Goal: Task Accomplishment & Management: Manage account settings

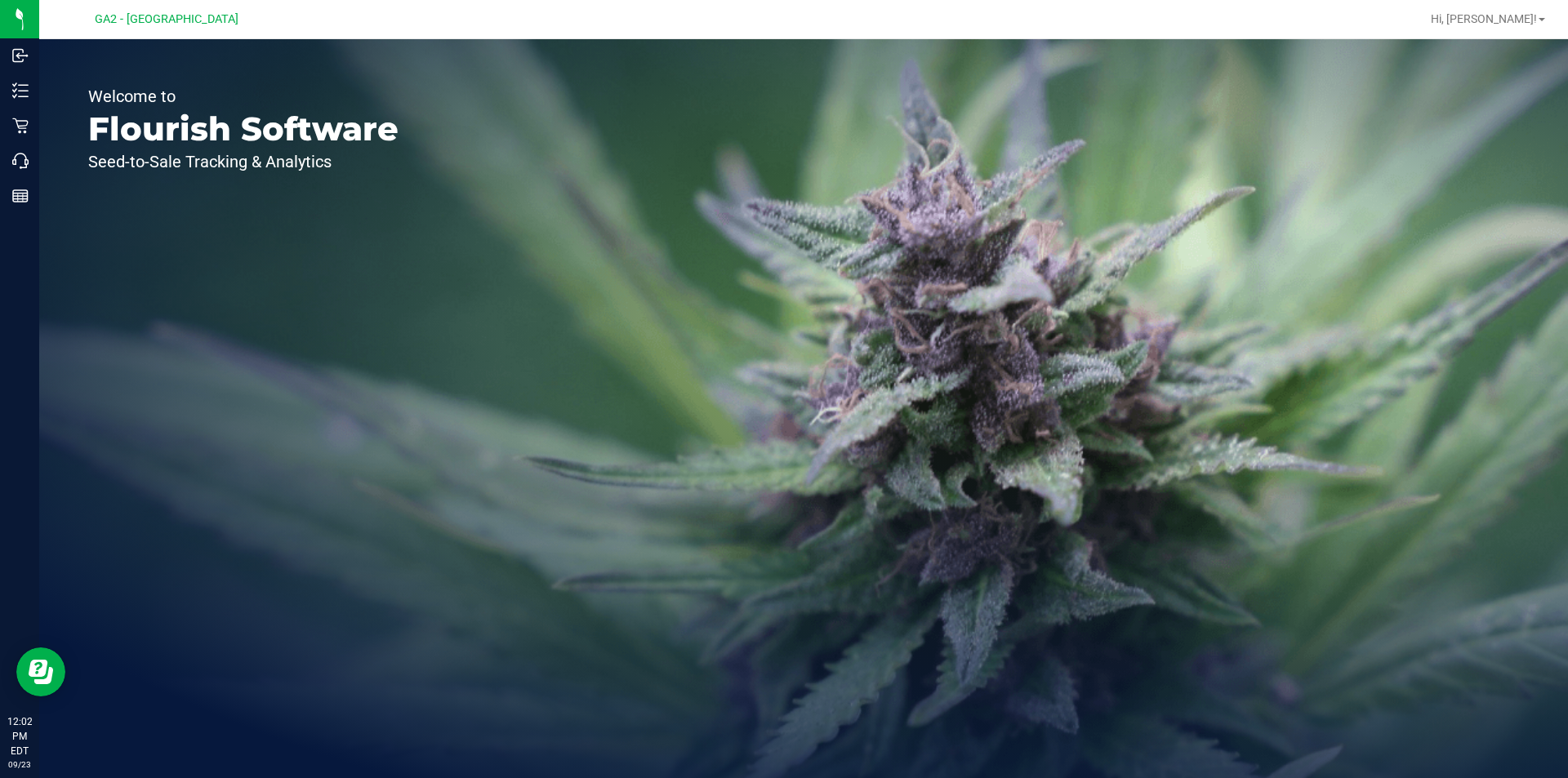
click at [1509, 10] on div "Hi, [PERSON_NAME]!" at bounding box center [1487, 19] width 128 height 29
click at [1509, 13] on span "Hi, [PERSON_NAME]!" at bounding box center [1484, 19] width 107 height 13
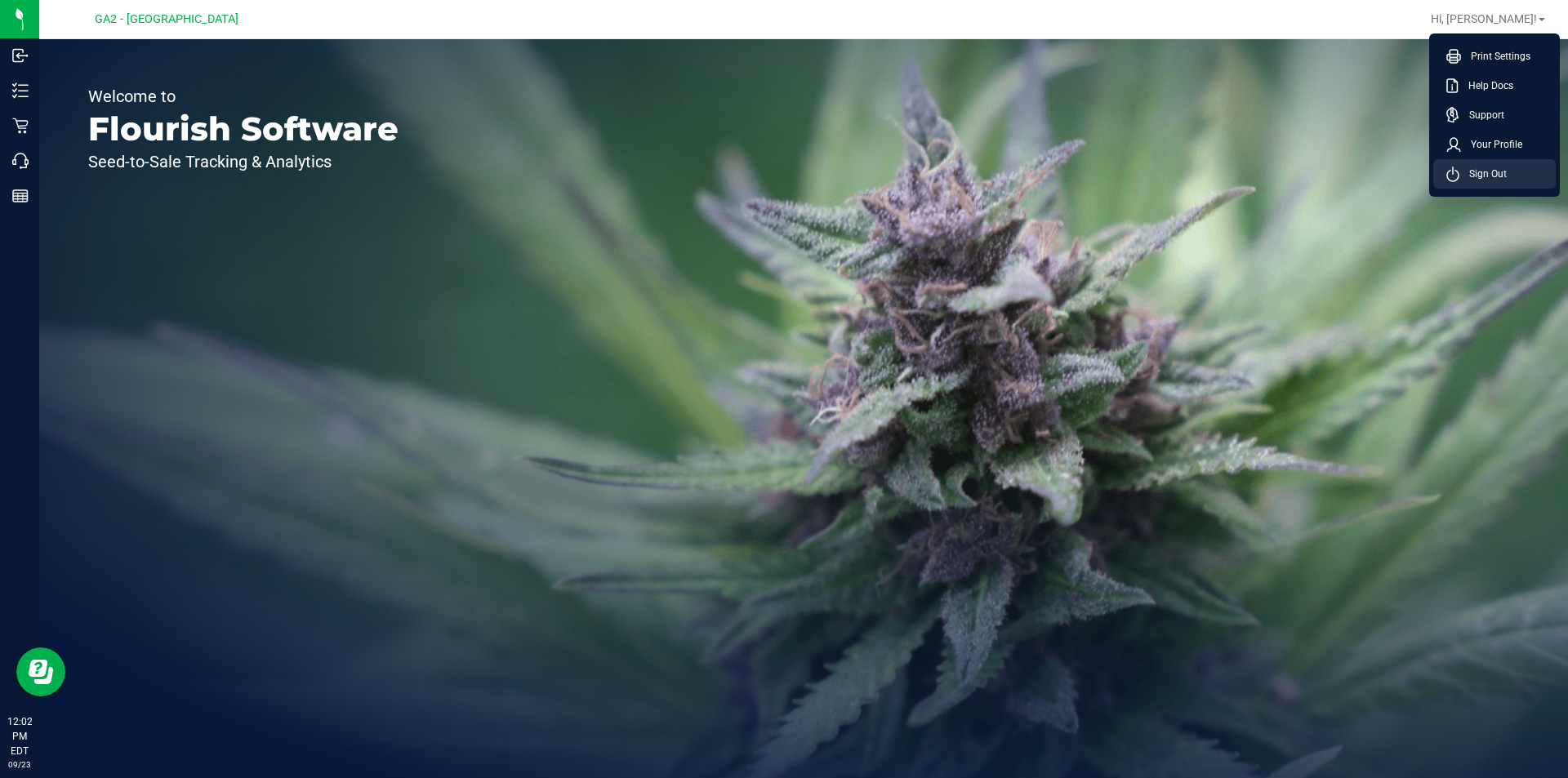
click at [1486, 174] on span "Sign Out" at bounding box center [1483, 174] width 47 height 16
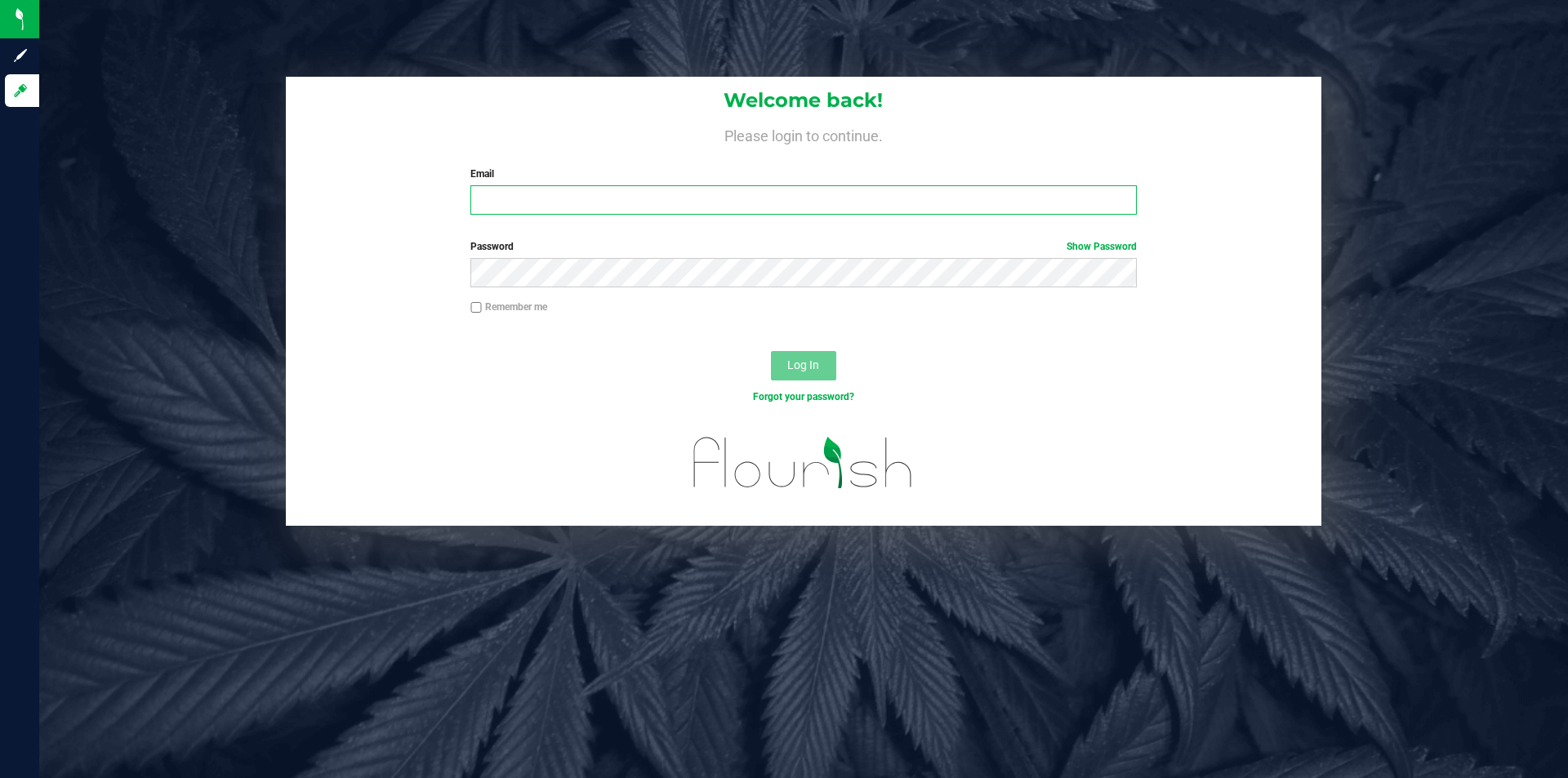
click at [935, 209] on input "Email" at bounding box center [802, 200] width 665 height 30
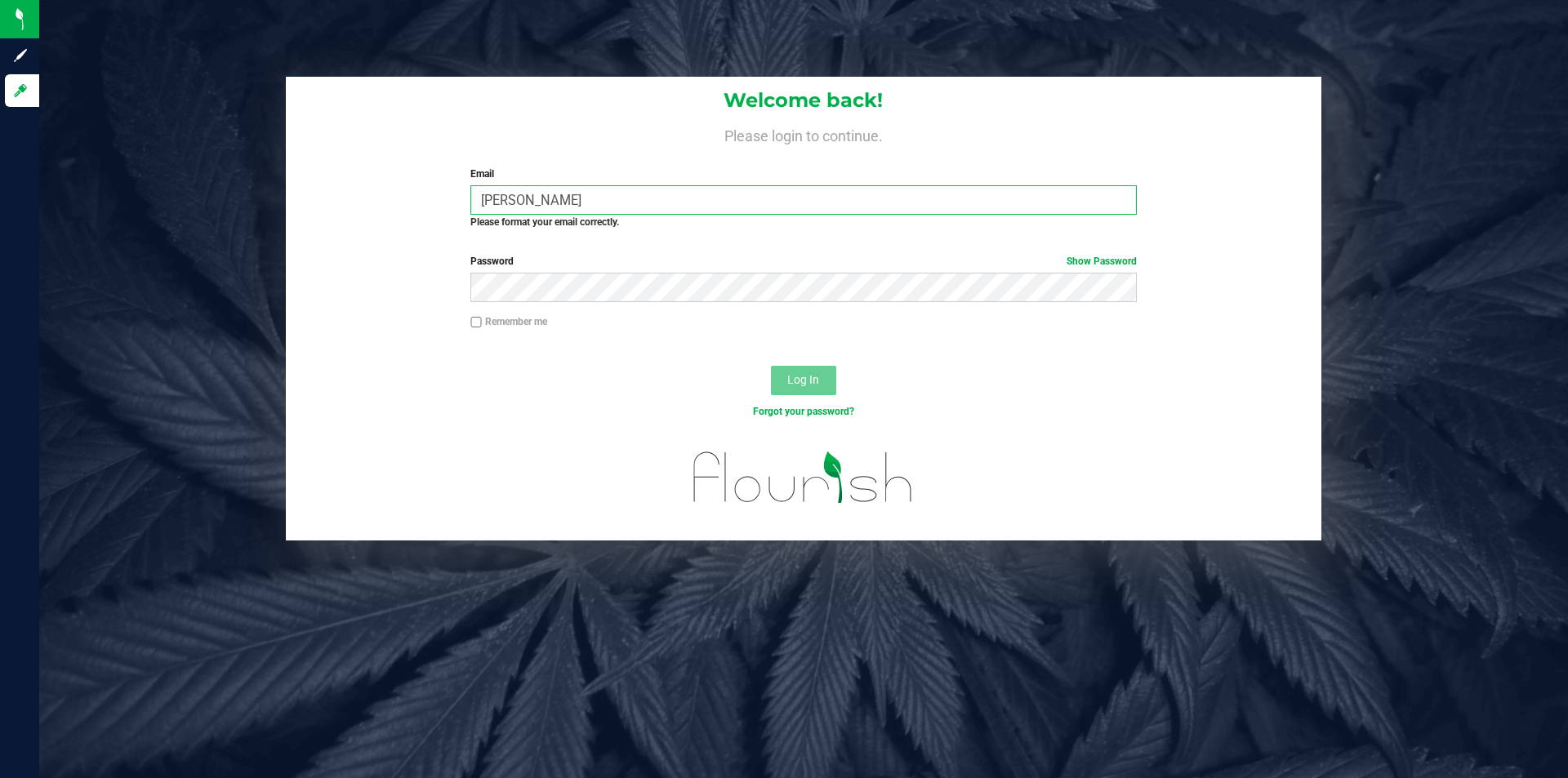
type input "[EMAIL_ADDRESS][DOMAIN_NAME]"
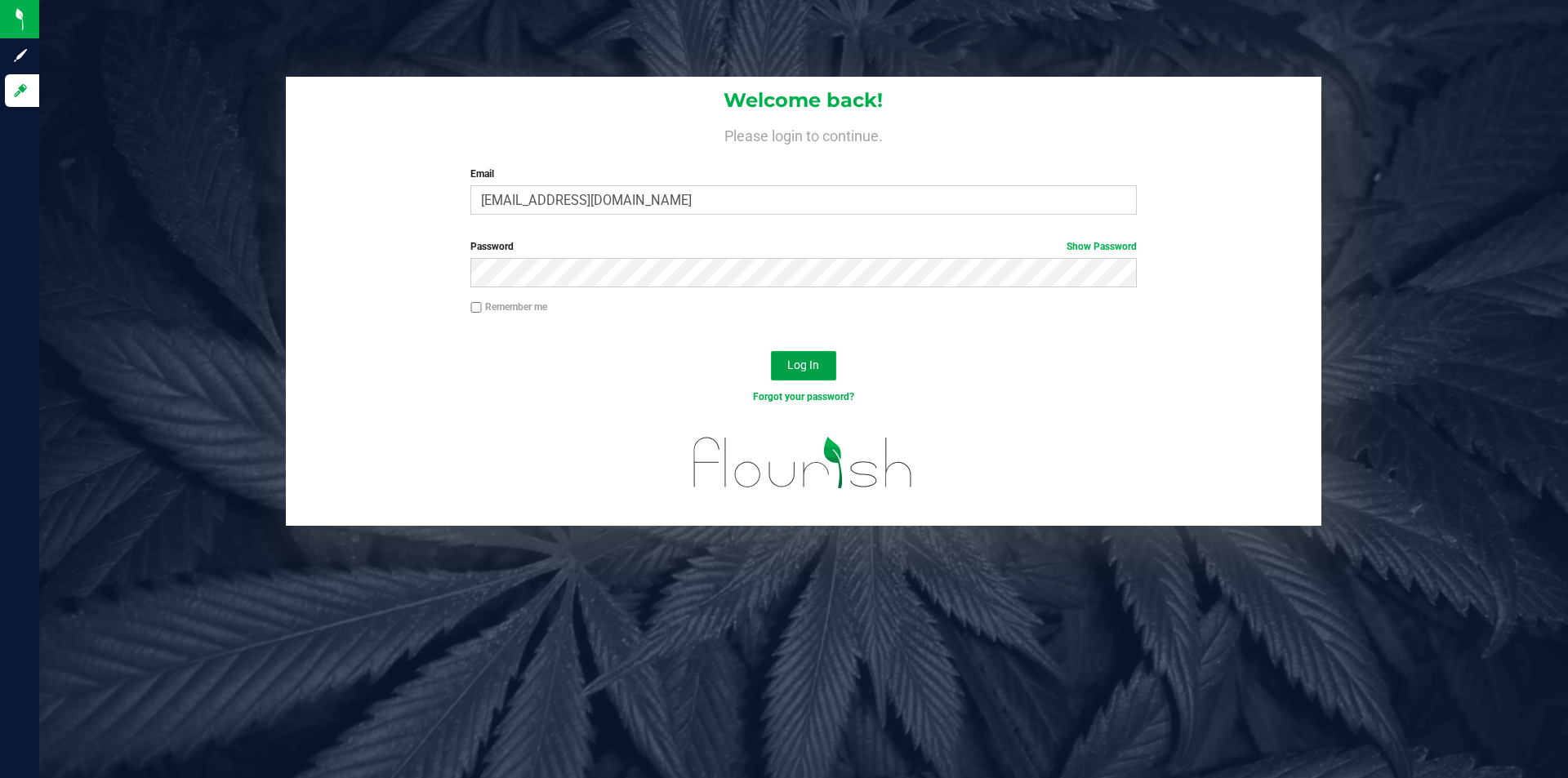
click at [813, 366] on span "Log In" at bounding box center [802, 365] width 32 height 13
